Goal: Transaction & Acquisition: Purchase product/service

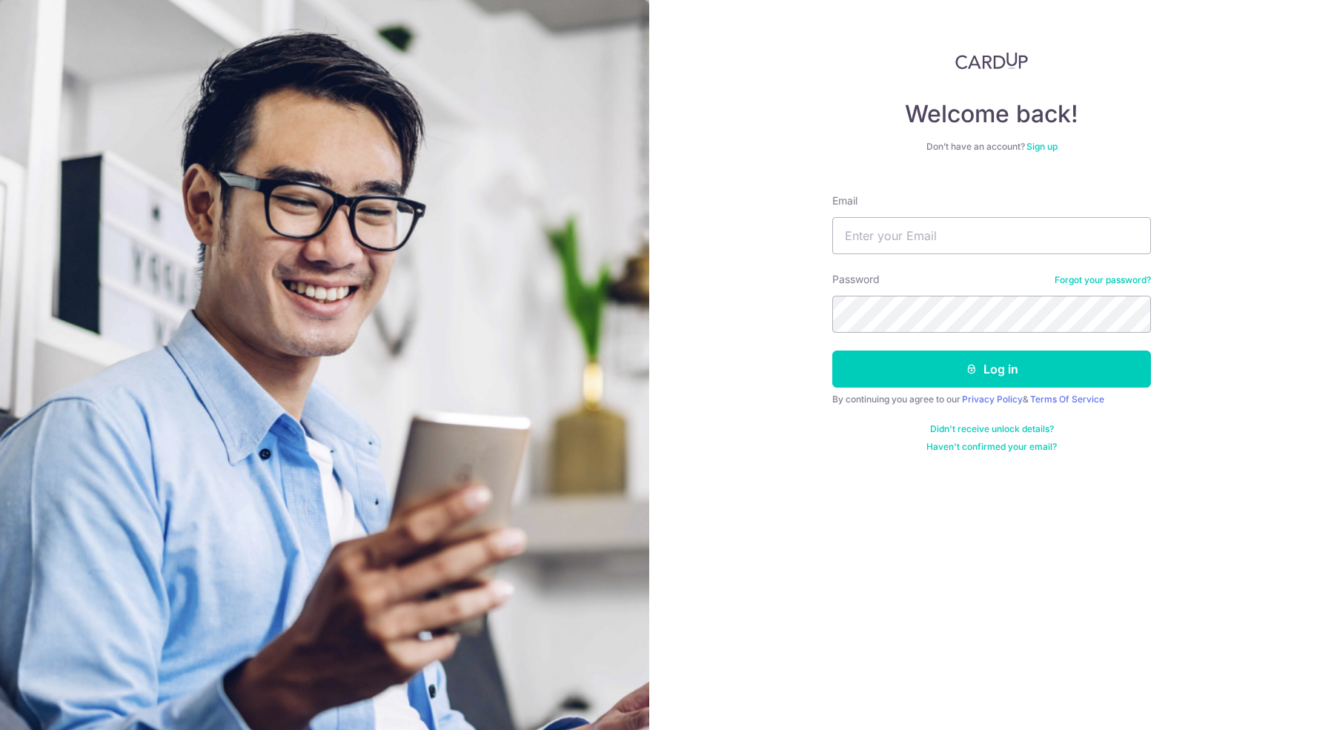
type input "tommymoleong@gmail.com"
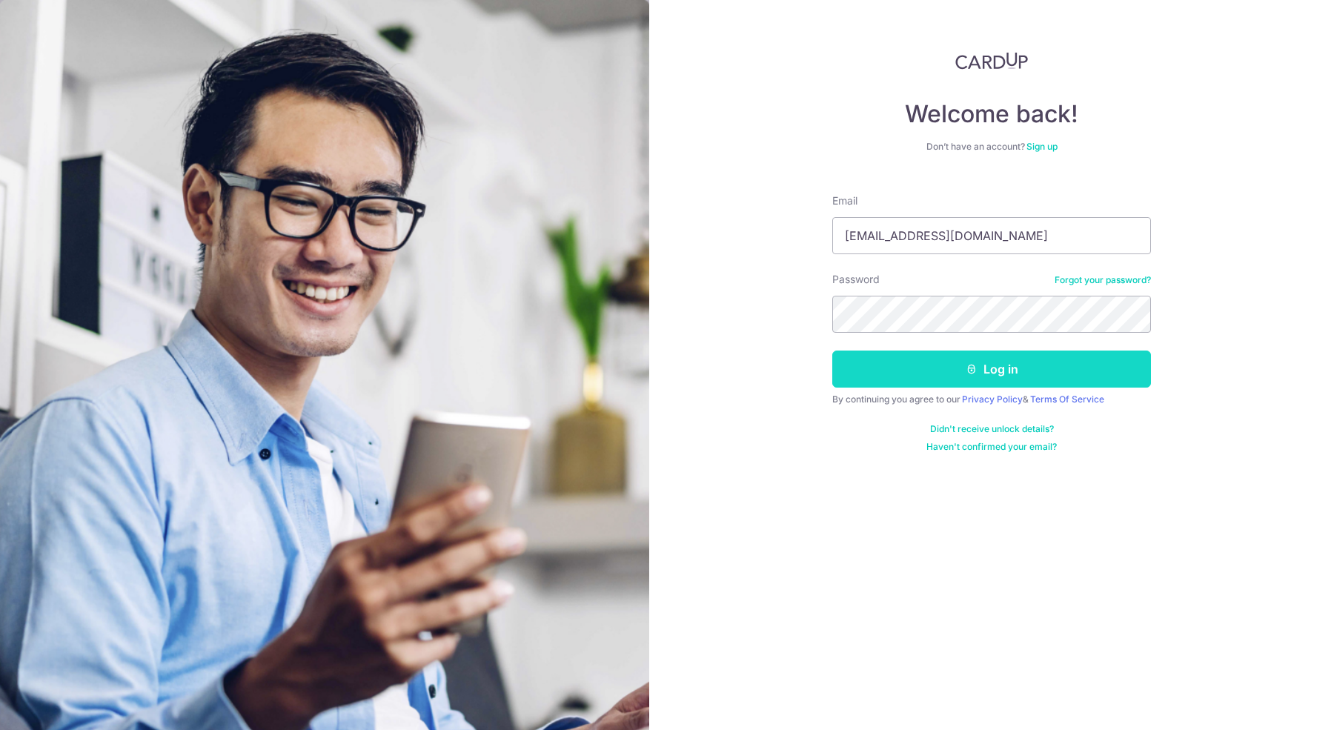
click at [967, 377] on button "Log in" at bounding box center [991, 368] width 319 height 37
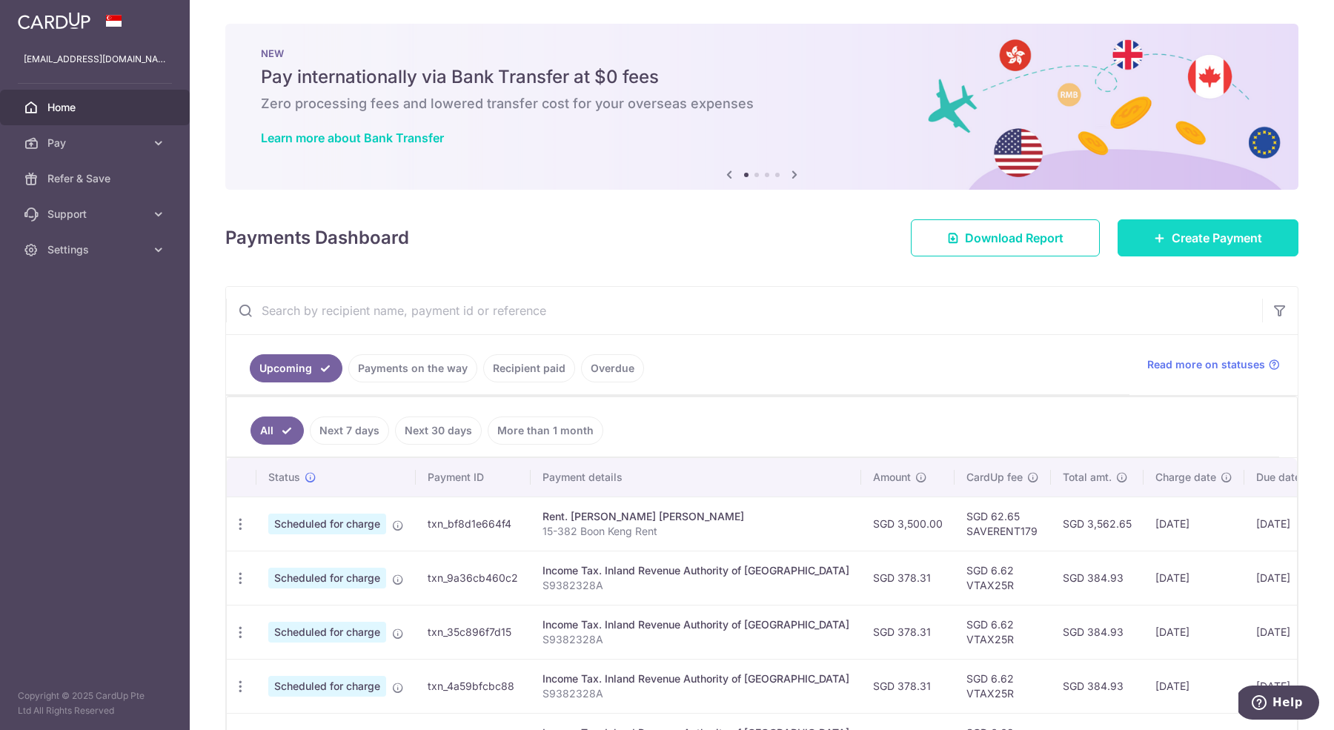
click at [1168, 242] on link "Create Payment" at bounding box center [1207, 237] width 181 height 37
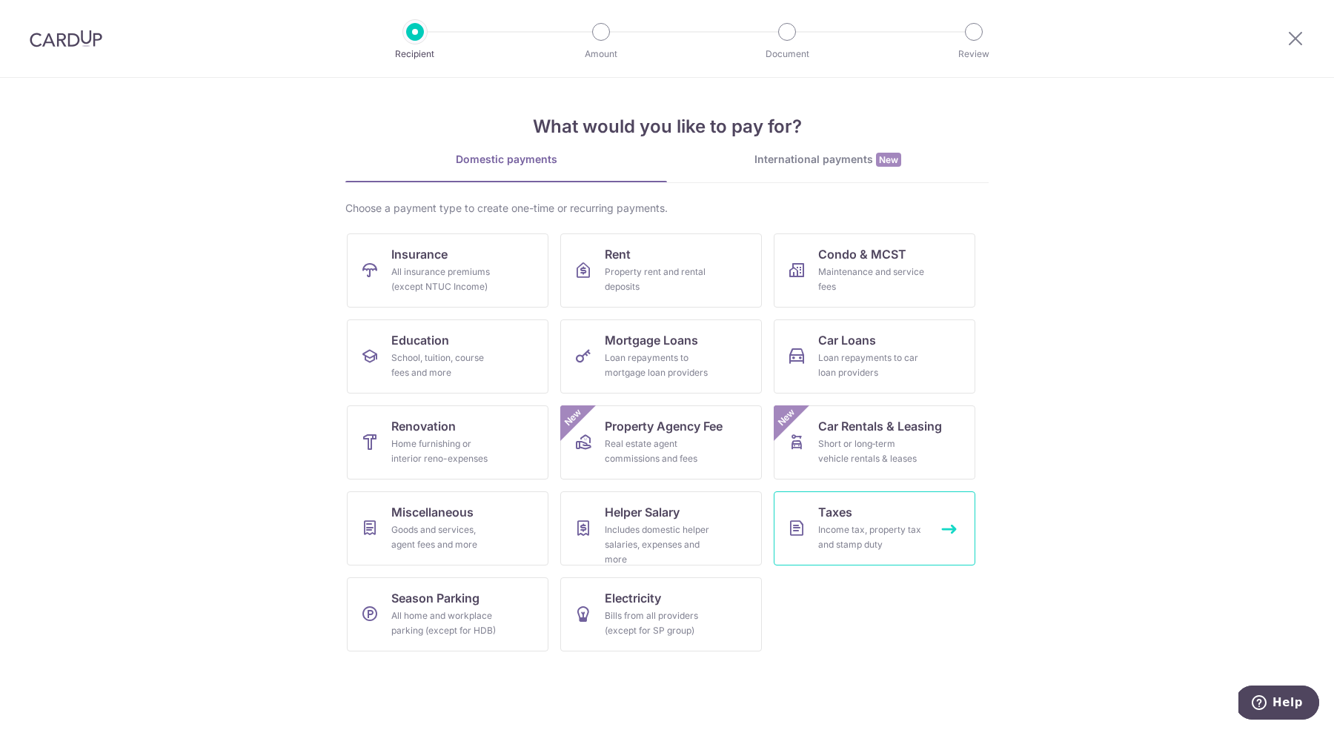
click at [868, 549] on div "Income tax, property tax and stamp duty" at bounding box center [871, 537] width 107 height 30
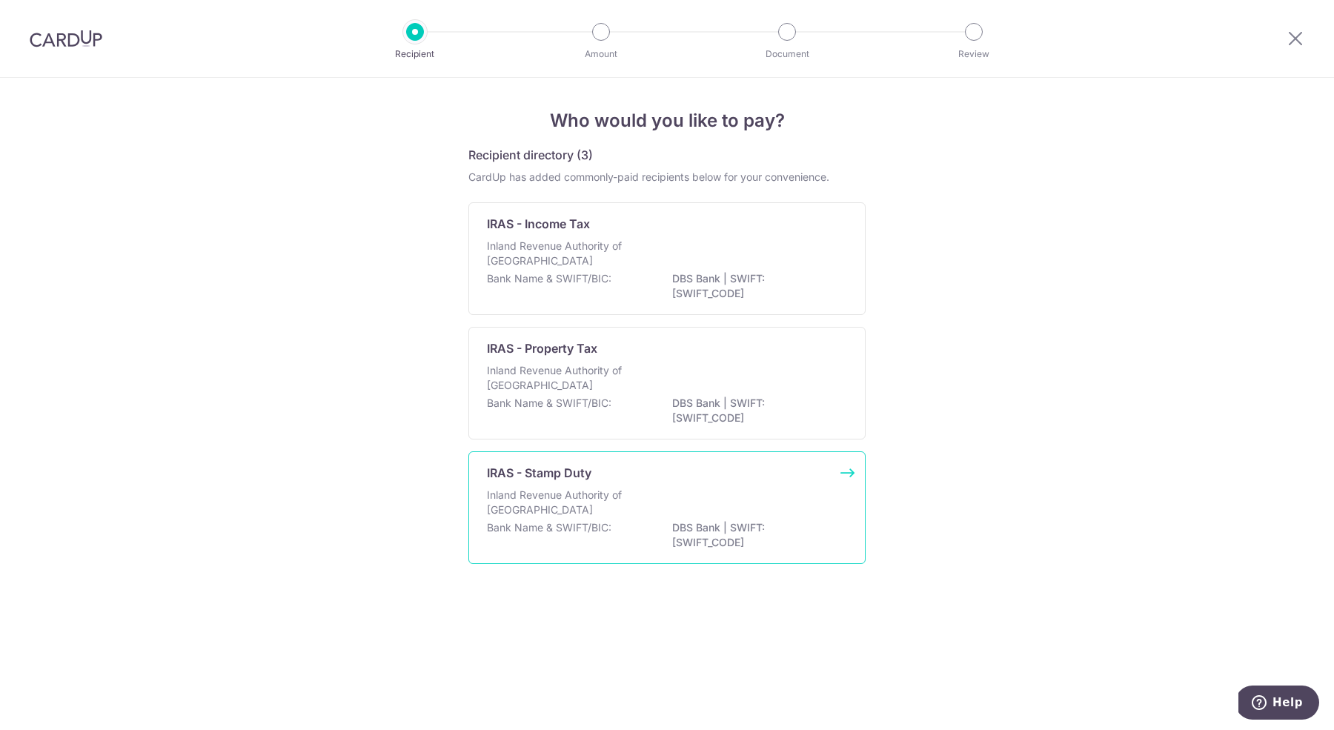
click at [622, 483] on div "IRAS - Stamp Duty Inland Revenue Authority of [GEOGRAPHIC_DATA] Bank Name & SWI…" at bounding box center [666, 507] width 397 height 113
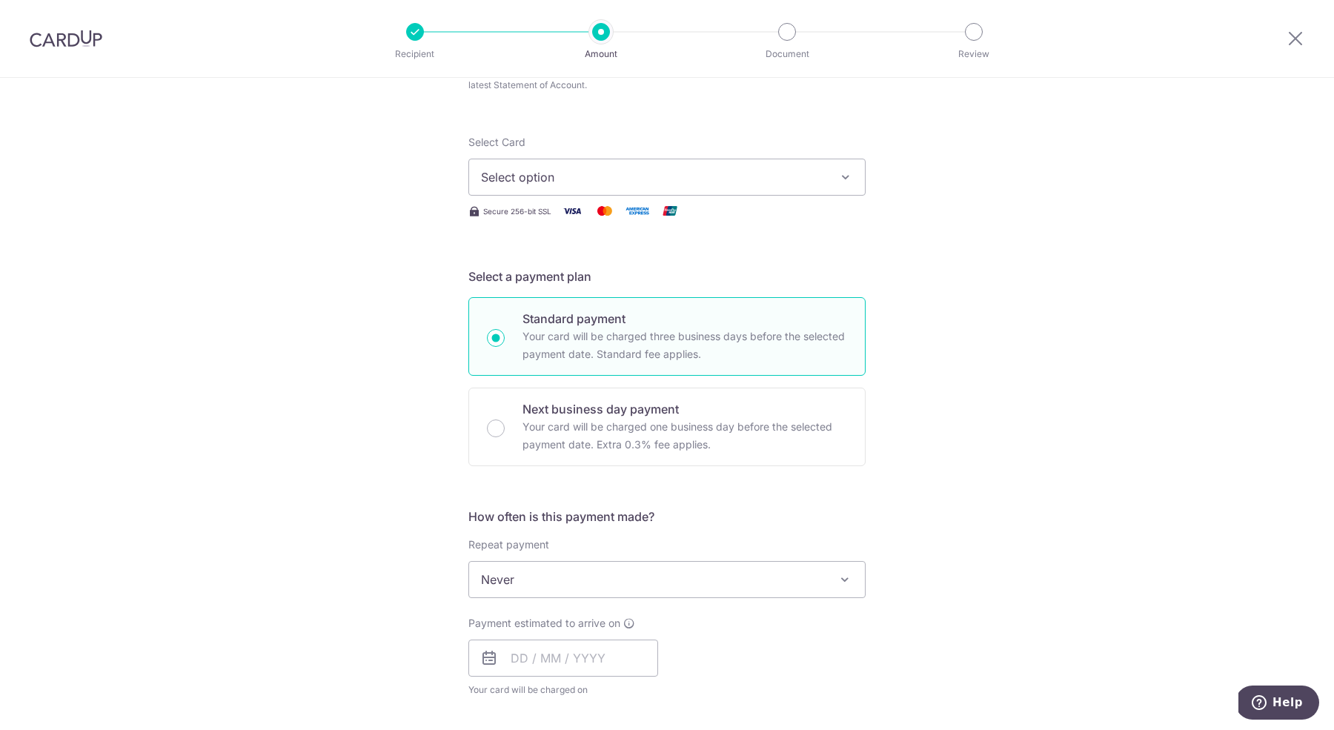
scroll to position [182, 0]
